Goal: Task Accomplishment & Management: Manage account settings

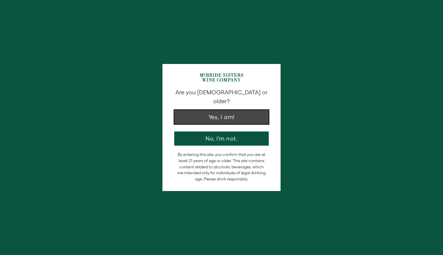
click at [239, 110] on button "Yes, I am!" at bounding box center [221, 117] width 94 height 14
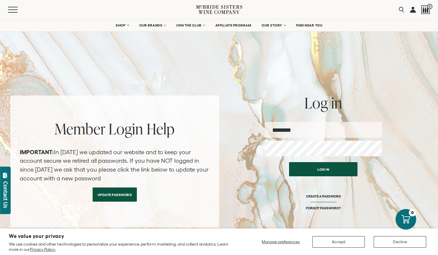
click at [282, 132] on input "email" at bounding box center [323, 130] width 117 height 16
type input "**********"
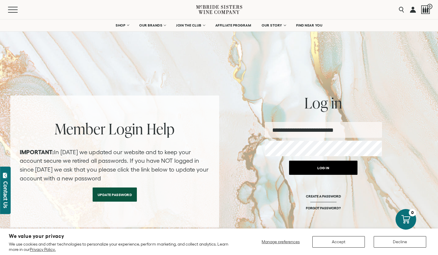
click at [299, 165] on button "Log in" at bounding box center [323, 168] width 68 height 14
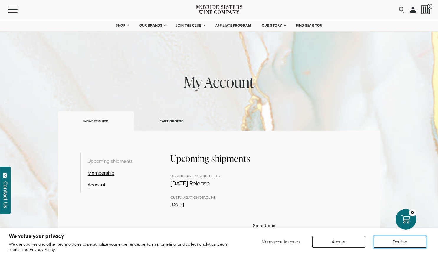
click at [407, 243] on button "Decline" at bounding box center [400, 242] width 53 height 12
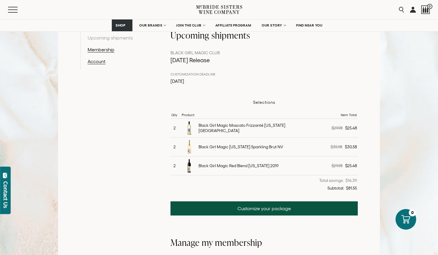
scroll to position [129, 0]
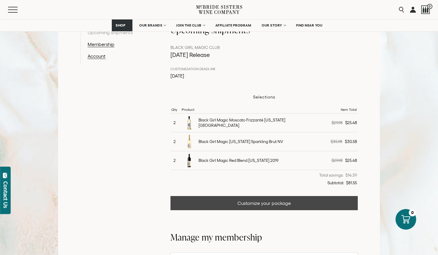
click at [254, 200] on link "Customize your package" at bounding box center [264, 203] width 187 height 14
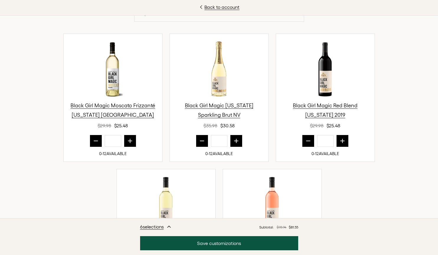
scroll to position [206, 0]
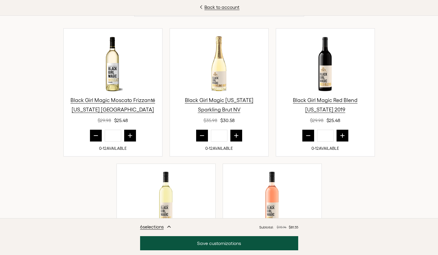
click at [93, 130] on button "prior quantity" at bounding box center [96, 136] width 12 height 12
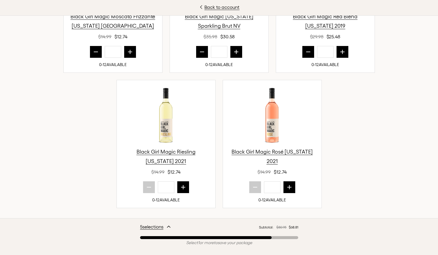
scroll to position [290, 0]
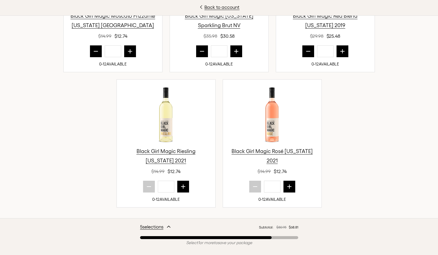
click at [93, 51] on icon "prior quantity" at bounding box center [96, 51] width 6 height 6
type input "*"
click at [183, 188] on icon "next quantity" at bounding box center [183, 187] width 6 height 6
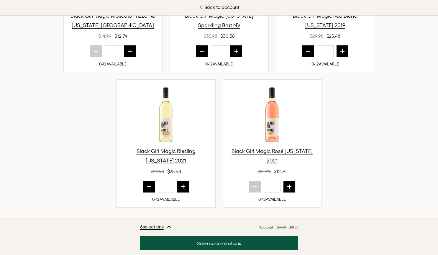
click at [183, 188] on icon "next quantity" at bounding box center [183, 187] width 6 height 6
type input "*"
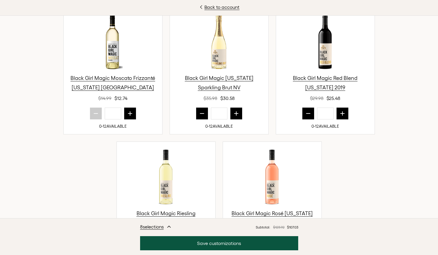
scroll to position [219, 0]
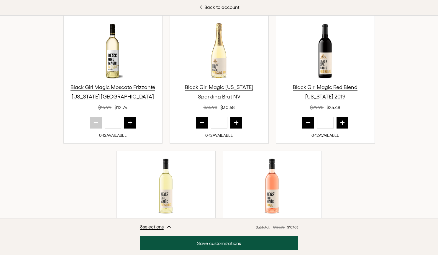
click at [200, 123] on icon "prior quantity" at bounding box center [202, 123] width 4 height 0
type input "*"
click at [305, 123] on icon "prior quantity" at bounding box center [308, 123] width 6 height 6
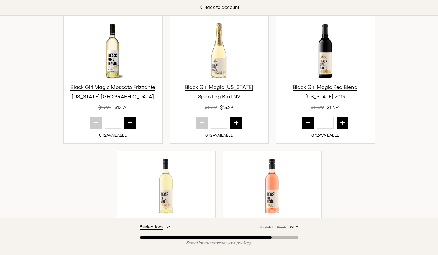
click at [305, 123] on icon "prior quantity" at bounding box center [308, 123] width 6 height 6
type input "*"
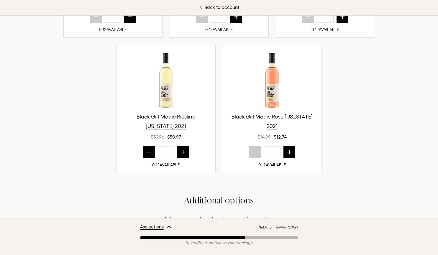
scroll to position [322, 0]
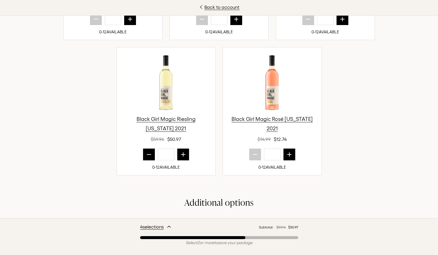
click at [287, 156] on icon "next quantity" at bounding box center [289, 155] width 4 height 4
type input "*"
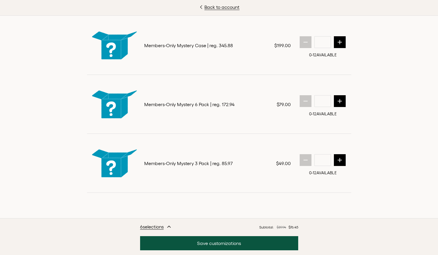
scroll to position [539, 0]
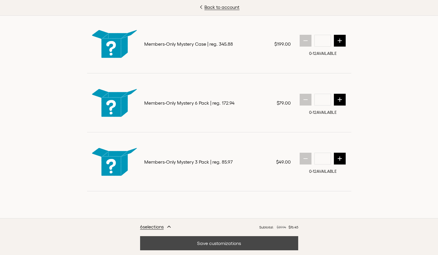
click at [216, 245] on button "Save customizations" at bounding box center [219, 243] width 158 height 14
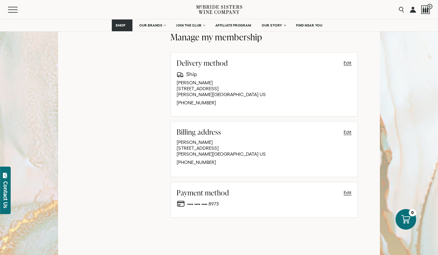
scroll to position [311, 0]
click at [349, 192] on button "Edit" at bounding box center [348, 191] width 8 height 7
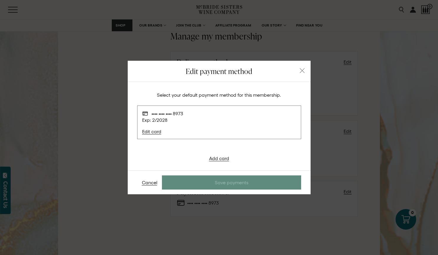
click at [300, 73] on icon "button" at bounding box center [302, 70] width 5 height 5
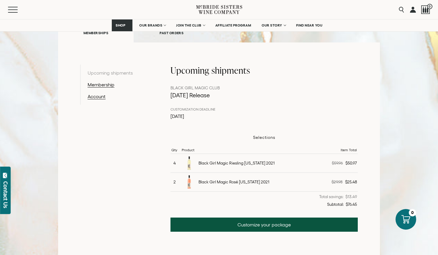
scroll to position [88, 0]
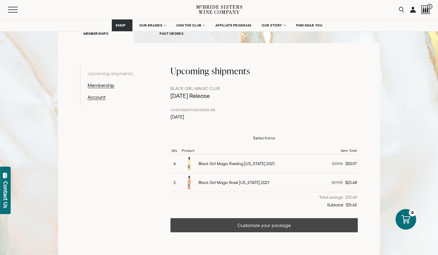
click at [284, 225] on link "Customize your package" at bounding box center [264, 225] width 187 height 14
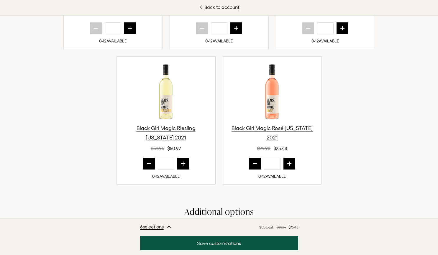
scroll to position [313, 0]
click at [181, 163] on icon "next quantity" at bounding box center [183, 164] width 4 height 4
type input "*"
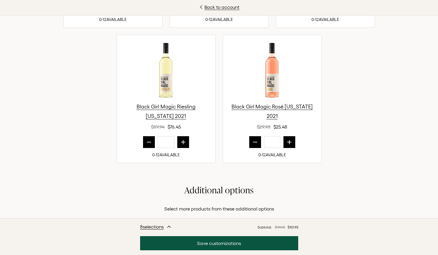
scroll to position [333, 0]
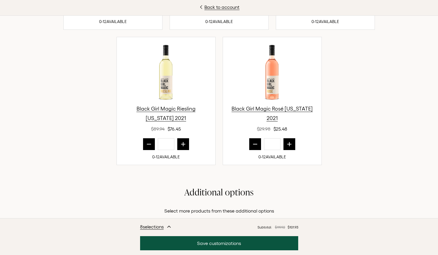
click at [254, 147] on button "prior quantity" at bounding box center [255, 144] width 12 height 12
type input "*"
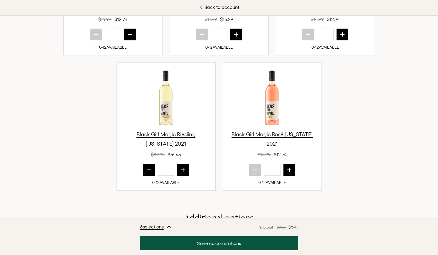
scroll to position [309, 0]
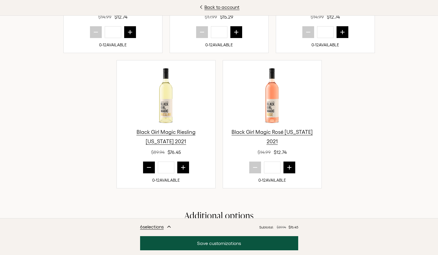
click at [181, 171] on button "next quantity" at bounding box center [183, 168] width 12 height 12
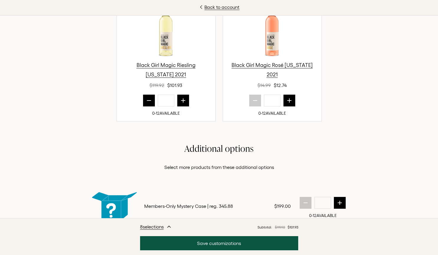
scroll to position [372, 0]
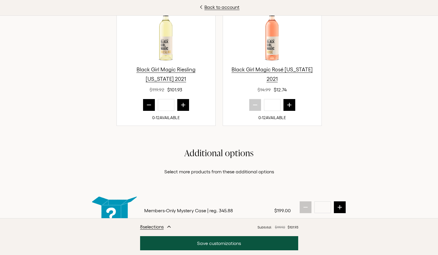
click at [182, 108] on button "next quantity" at bounding box center [183, 105] width 12 height 12
type input "**"
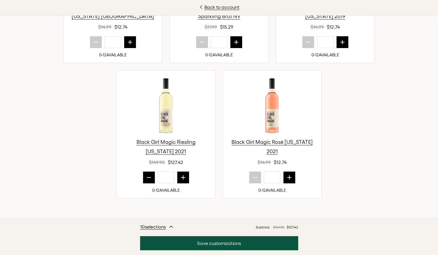
scroll to position [325, 0]
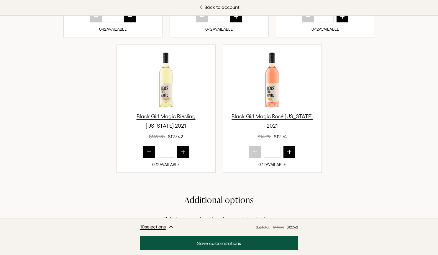
click at [290, 150] on button "next quantity" at bounding box center [290, 152] width 12 height 12
type input "*"
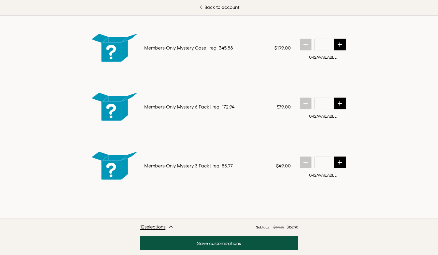
scroll to position [539, 0]
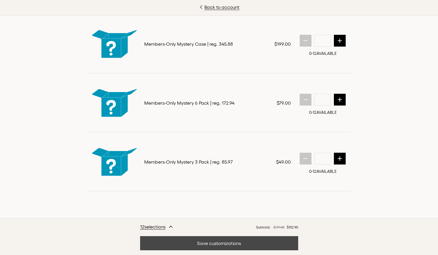
click at [239, 247] on button "Save customizations" at bounding box center [219, 243] width 158 height 14
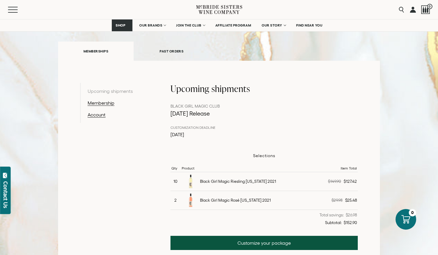
scroll to position [71, 0]
